Goal: Task Accomplishment & Management: Manage account settings

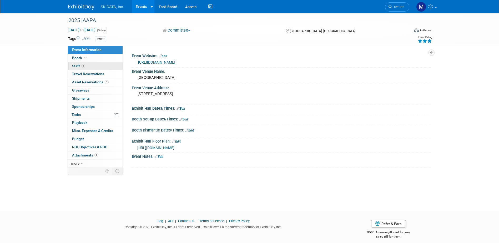
click at [77, 66] on span "Staff 5" at bounding box center [78, 66] width 13 height 4
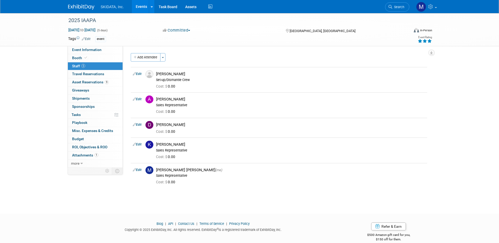
click at [422, 29] on div "In-Person" at bounding box center [426, 30] width 12 height 4
click at [461, 28] on div "2025 IAAPA Nov 17, 2025 to Nov 21, 2025 (5 days) Nov 17, 2025 to Nov 21, 2025 C…" at bounding box center [249, 29] width 499 height 33
click at [420, 7] on img at bounding box center [421, 7] width 10 height 10
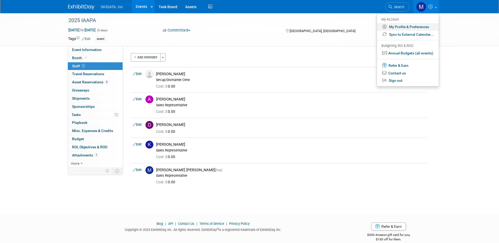
click at [409, 25] on link "My Profile & Preferences" at bounding box center [408, 27] width 62 height 8
